Goal: Transaction & Acquisition: Download file/media

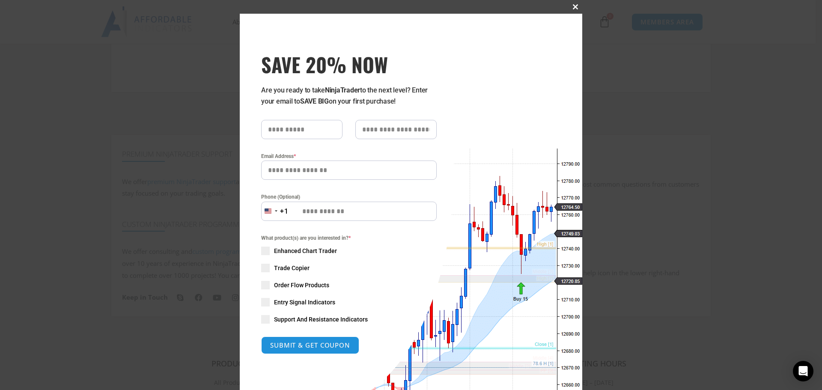
click at [573, 3] on button "Close this module" at bounding box center [576, 7] width 14 height 14
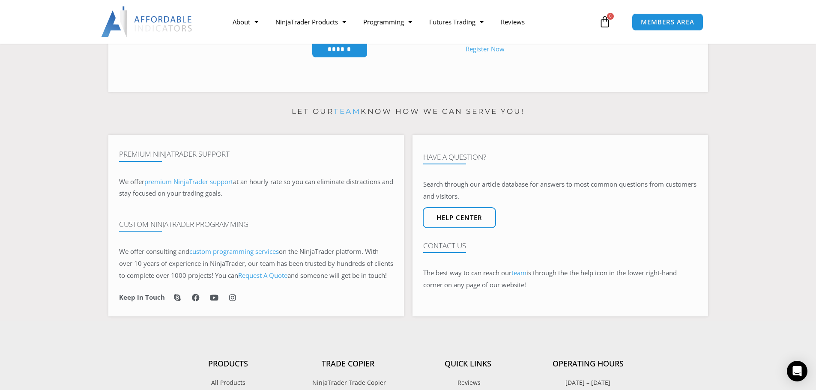
click at [652, 5] on div "About Contact Us Premium Support Team Partners NinjaTrader NinjaTrader FAQ Ninj…" at bounding box center [408, 22] width 685 height 44
click at [650, 21] on span "MEMBERS AREA" at bounding box center [667, 21] width 59 height 7
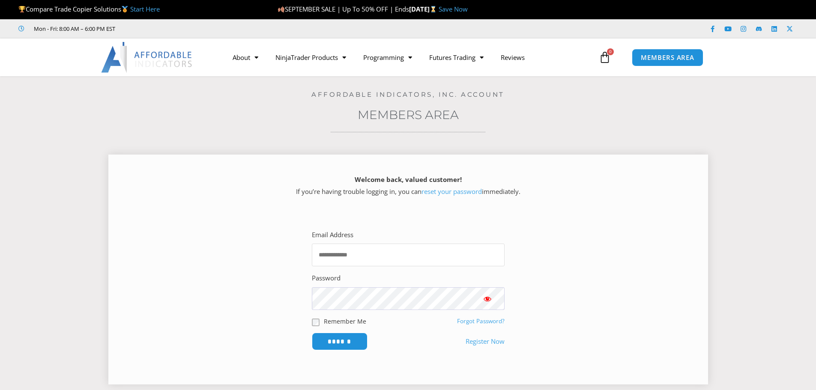
click at [373, 246] on input "Email Address" at bounding box center [408, 255] width 193 height 23
type input "**********"
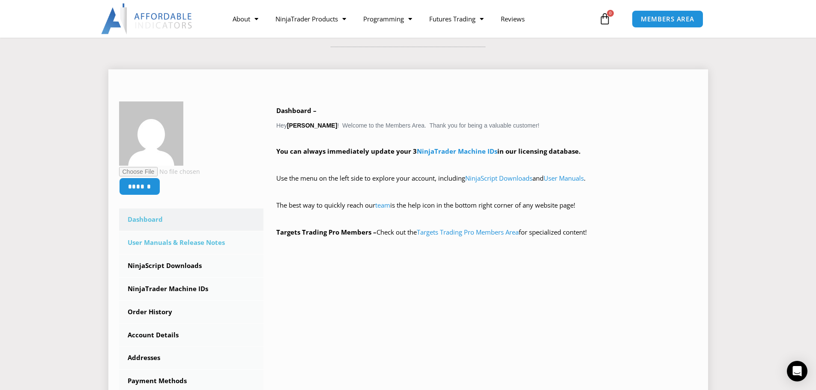
scroll to position [86, 0]
click at [172, 269] on link "NinjaScript Downloads" at bounding box center [191, 265] width 145 height 22
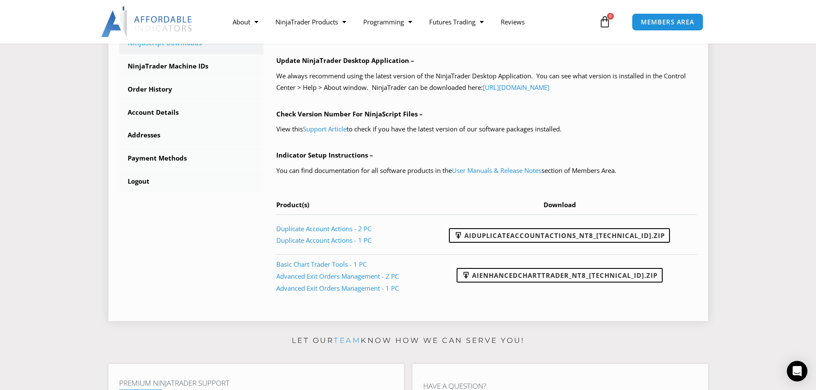
scroll to position [300, 0]
click at [587, 234] on link "AIDuplicateAccountActions_NT8_25.9.10.1.zip" at bounding box center [559, 235] width 221 height 15
click at [512, 270] on link "AIEnhancedChartTrader_NT8_25.1.31.1.zip" at bounding box center [560, 275] width 206 height 15
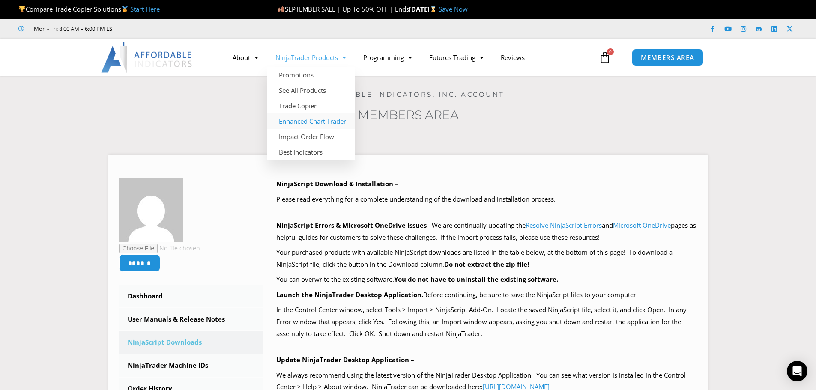
click at [308, 118] on link "Enhanced Chart Trader" at bounding box center [311, 121] width 88 height 15
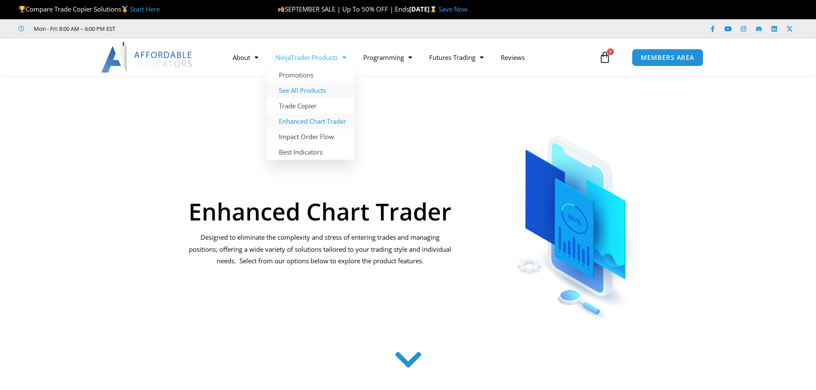
click at [293, 92] on link "See All Products" at bounding box center [311, 90] width 88 height 15
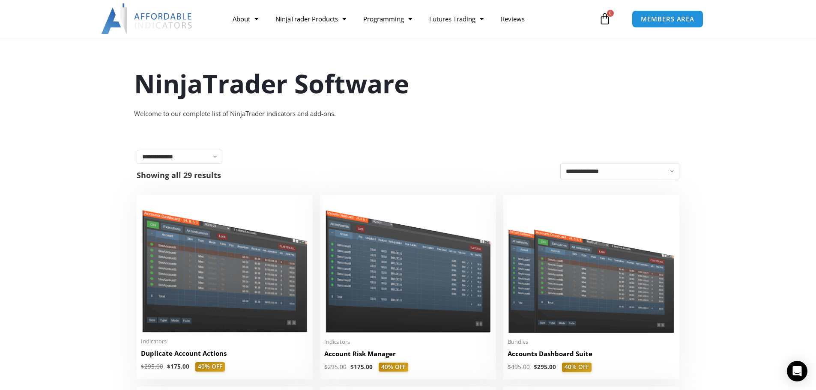
scroll to position [214, 0]
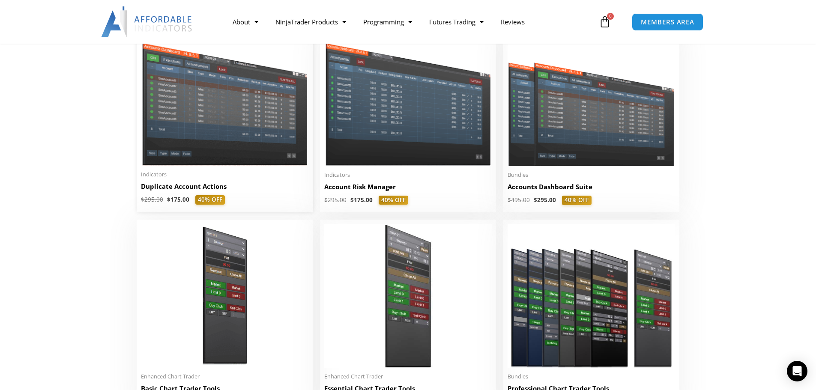
click at [184, 187] on h2 "Duplicate Account Actions" at bounding box center [224, 186] width 167 height 9
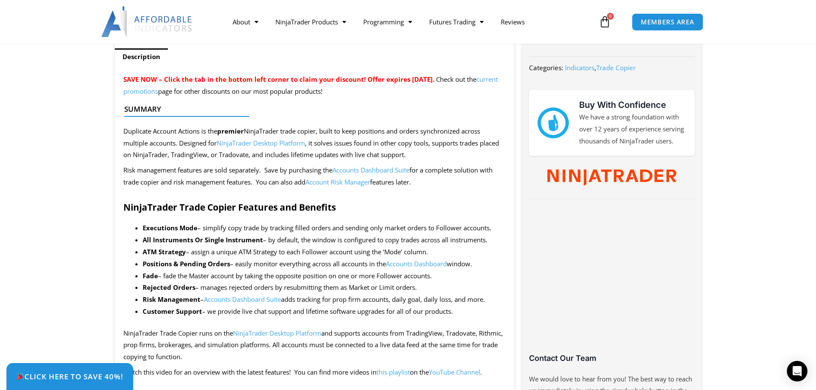
scroll to position [343, 0]
